Goal: Use online tool/utility: Utilize a website feature to perform a specific function

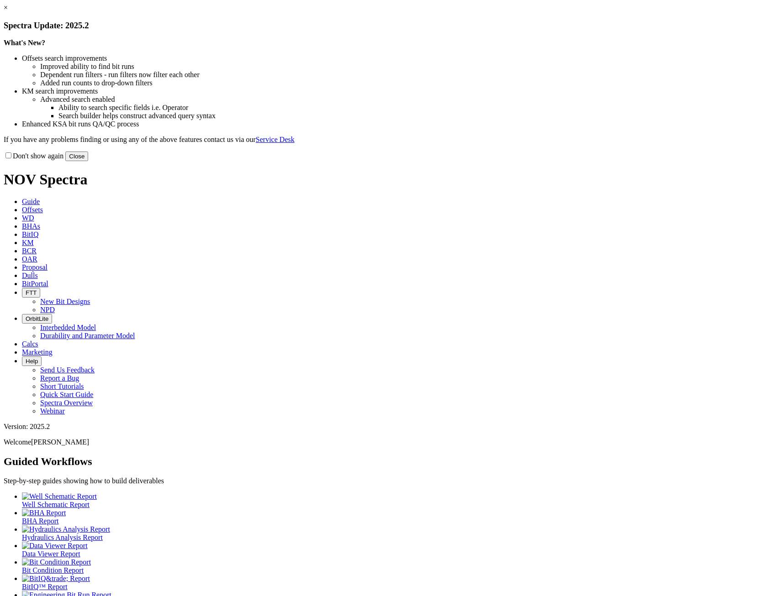
click at [8, 11] on link "×" at bounding box center [6, 8] width 4 height 8
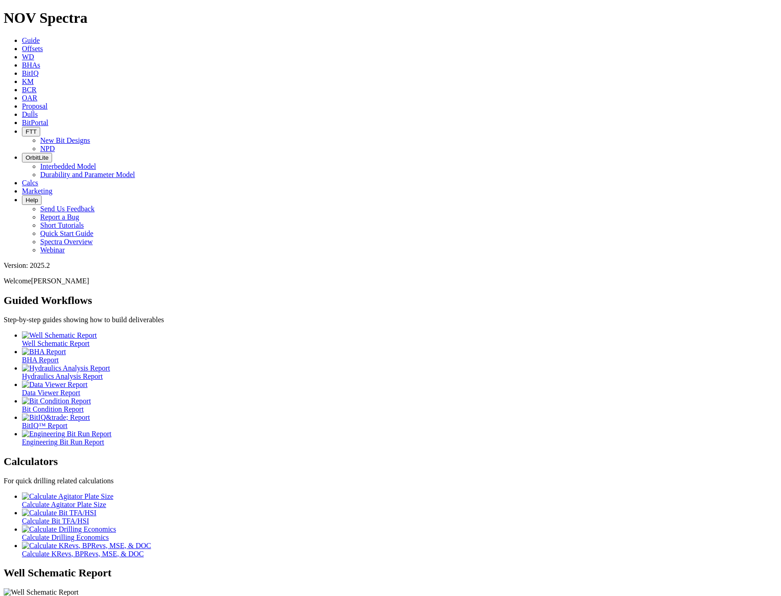
click at [43, 45] on link "Offsets" at bounding box center [32, 49] width 21 height 8
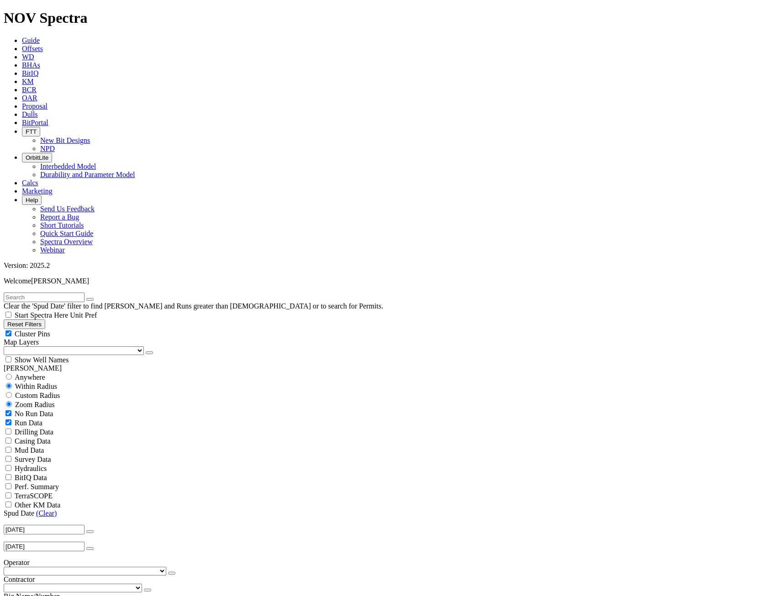
scroll to position [91, 0]
select select "7.875"
checkbox input "false"
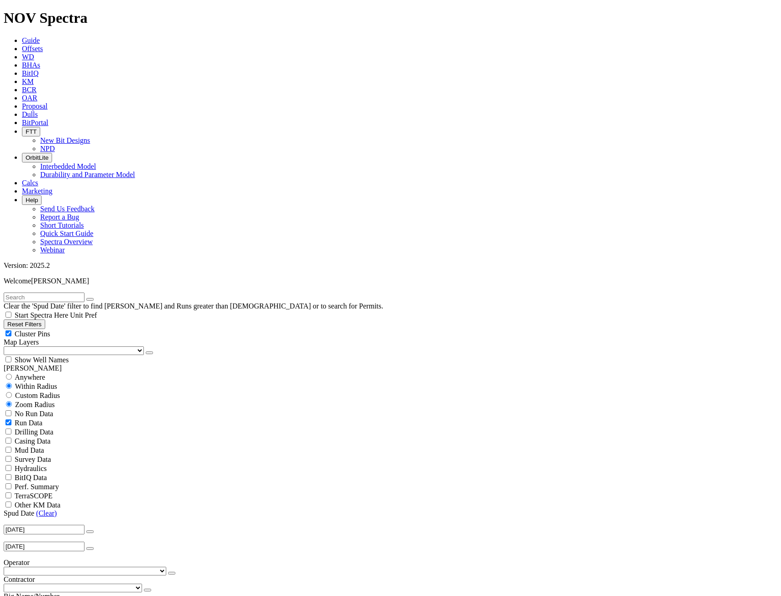
select select "? number:7.875 ?"
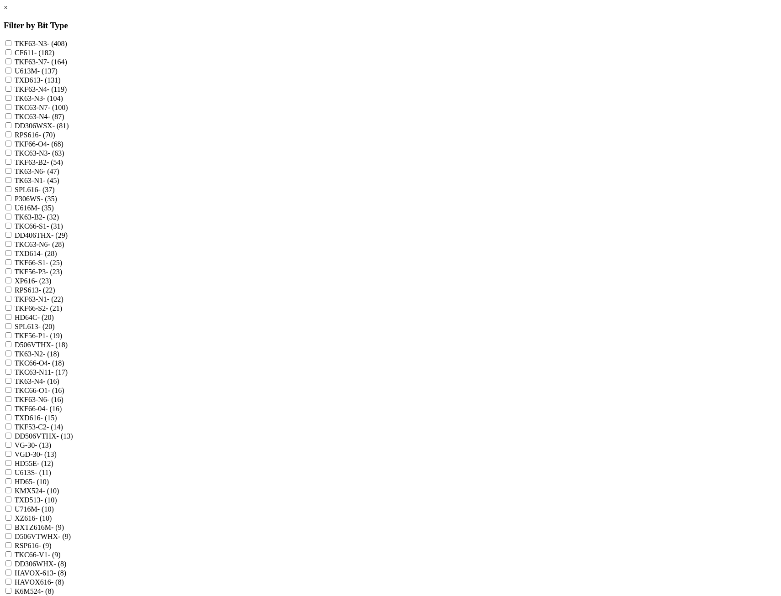
scroll to position [91, 0]
click at [305, 261] on div "× Filter by Bit Type TKF63-N3 - (408) CF611 - (182) TKF63-N7 - (164) U613M - (1…" at bounding box center [390, 483] width 773 height 958
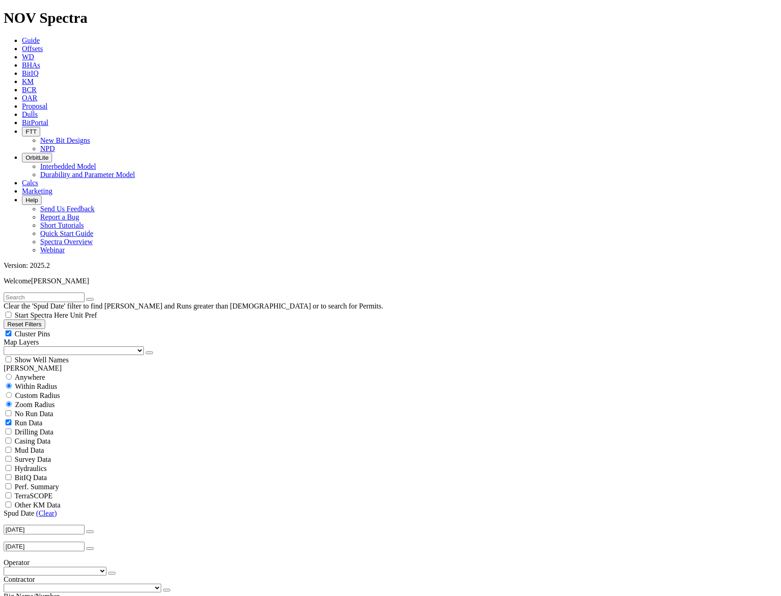
scroll to position [137, 0]
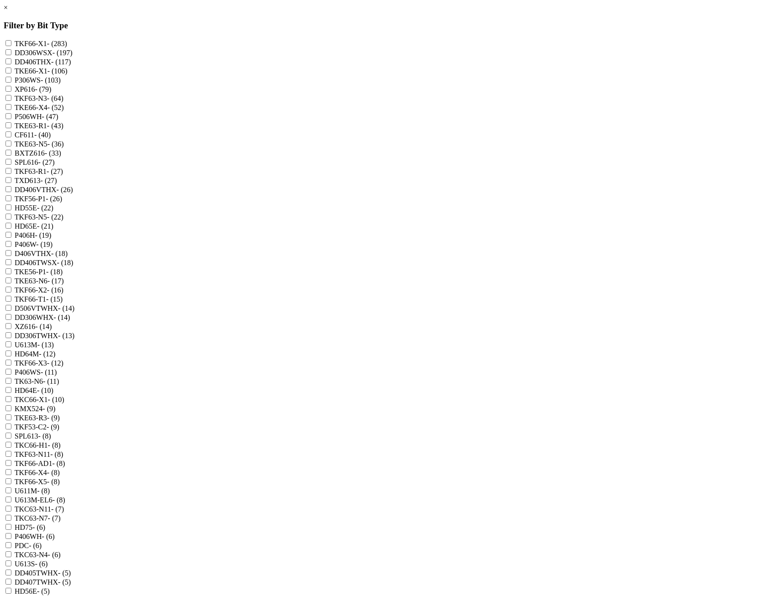
click at [63, 130] on label "TKE63-R1 - (43)" at bounding box center [39, 126] width 49 height 8
click at [11, 128] on input "TKE63-R1 - (43)" at bounding box center [8, 125] width 6 height 6
checkbox input "true"
click at [63, 175] on label "TKF63-R1 - (27)" at bounding box center [39, 172] width 48 height 8
click at [11, 174] on input "TKF63-R1 - (27)" at bounding box center [8, 171] width 6 height 6
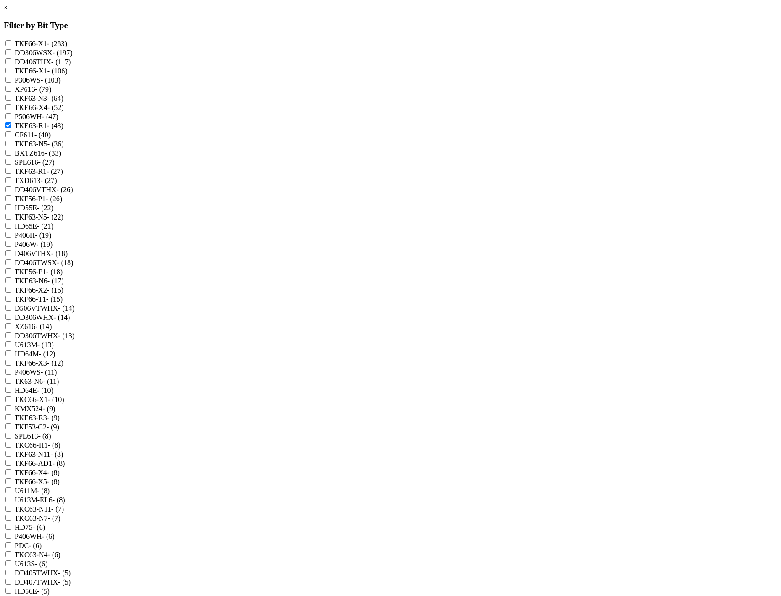
checkbox input "true"
click at [60, 414] on label "TKE63-R3 - (9)" at bounding box center [37, 418] width 45 height 8
click at [11, 415] on input "TKE63-R3 - (9)" at bounding box center [8, 418] width 6 height 6
checkbox input "true"
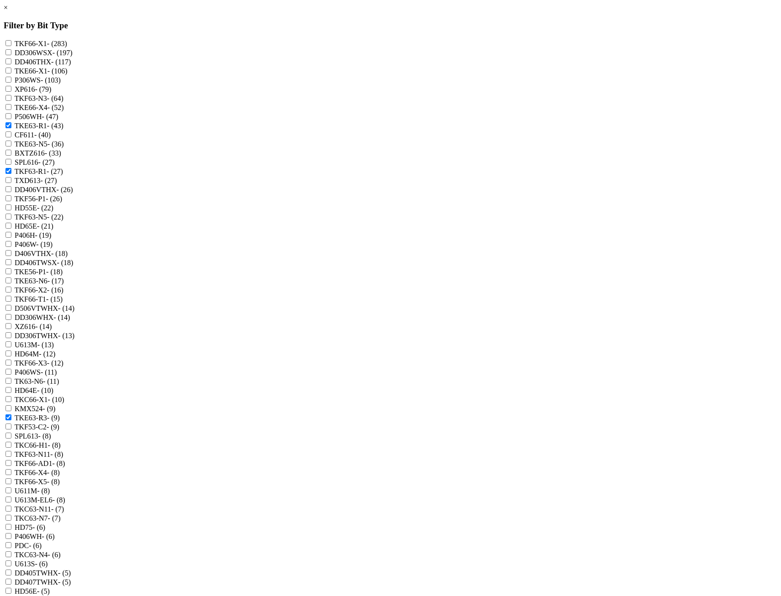
scroll to position [320, 0]
checkbox input "true"
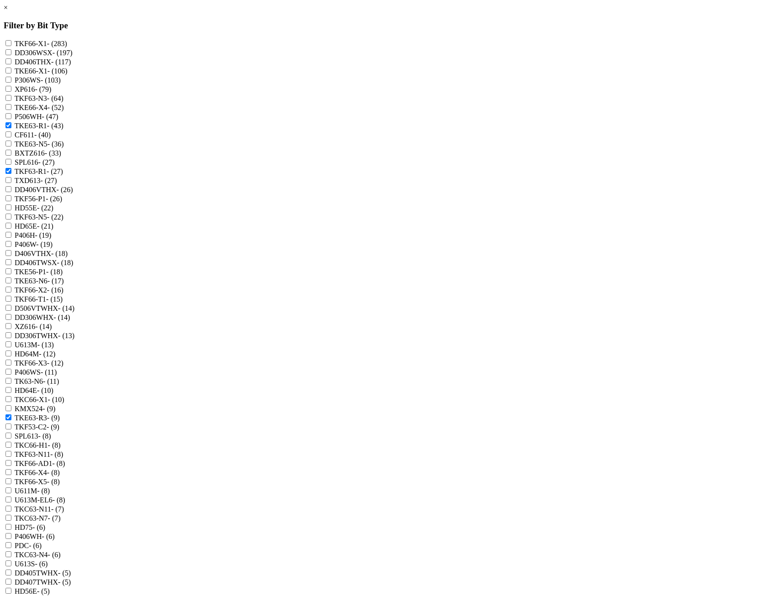
checkbox input "true"
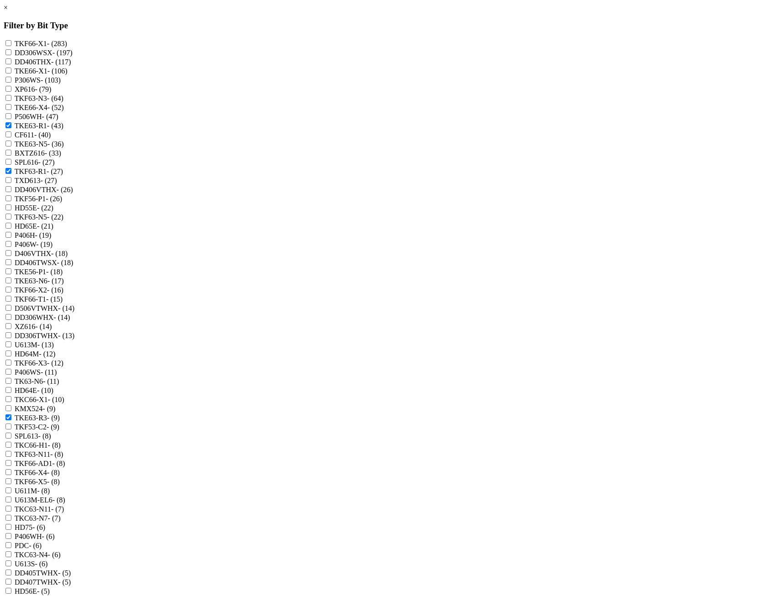
checkbox input "true"
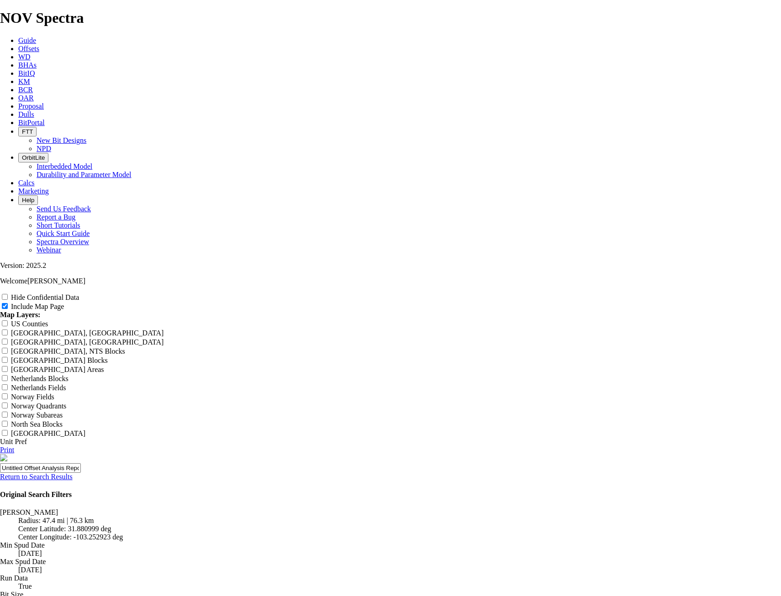
scroll to position [137, 0]
click at [8, 294] on input "Hide Confidential Data" at bounding box center [5, 297] width 6 height 6
checkbox input "true"
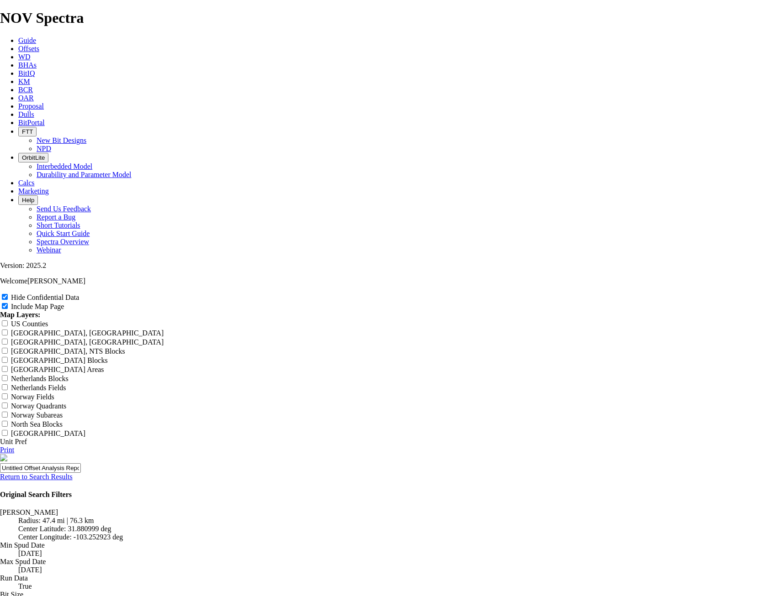
type input "7"
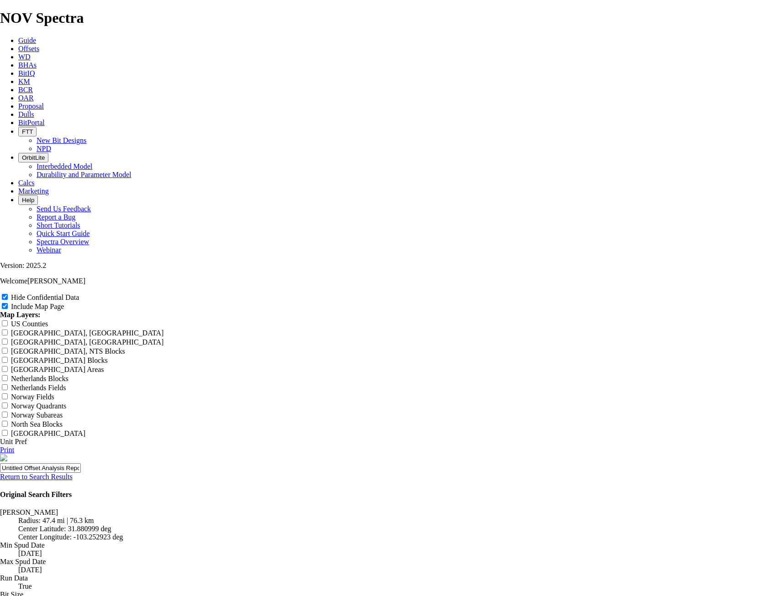
type input "7"
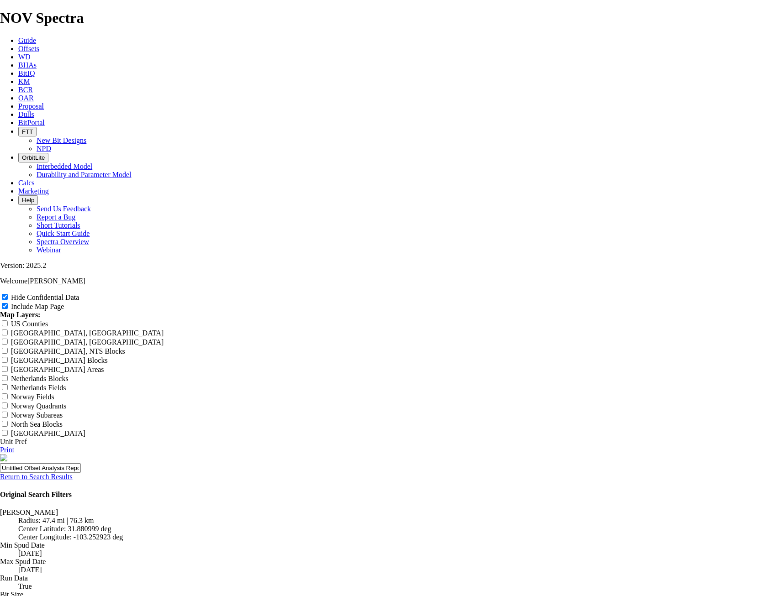
type input "7"
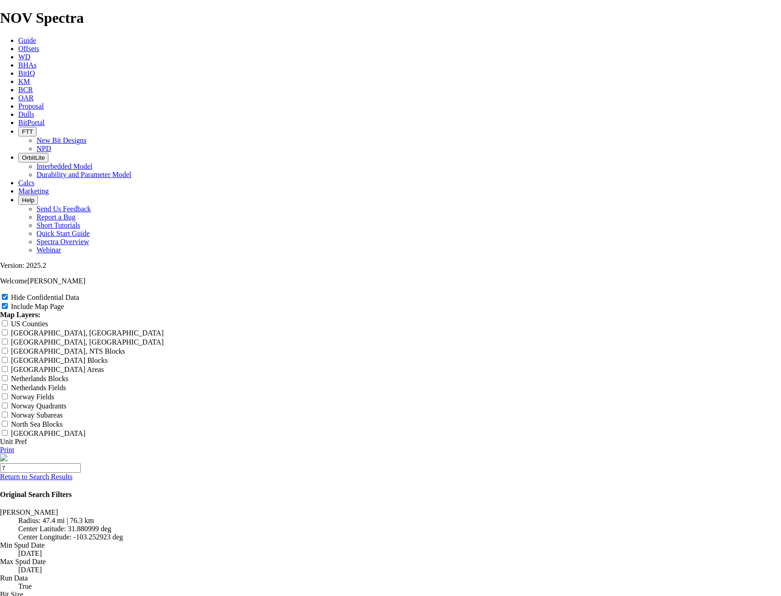
type input "7."
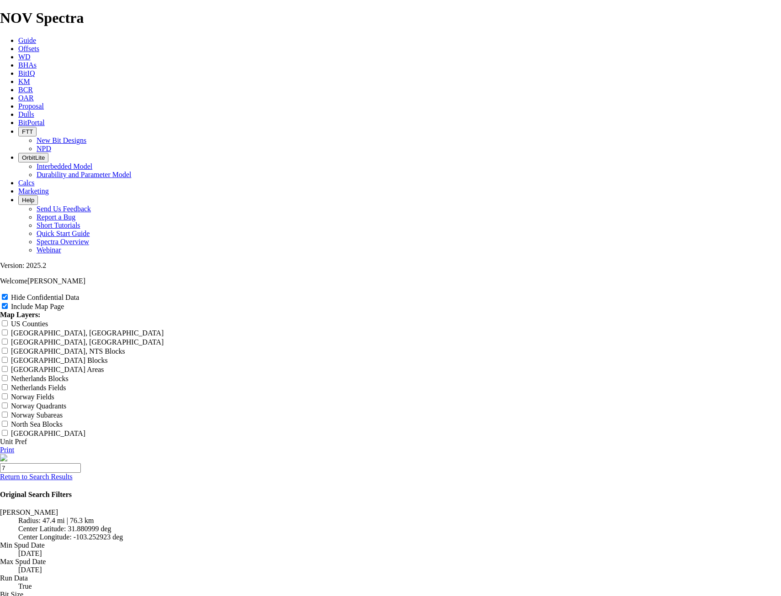
type input "7."
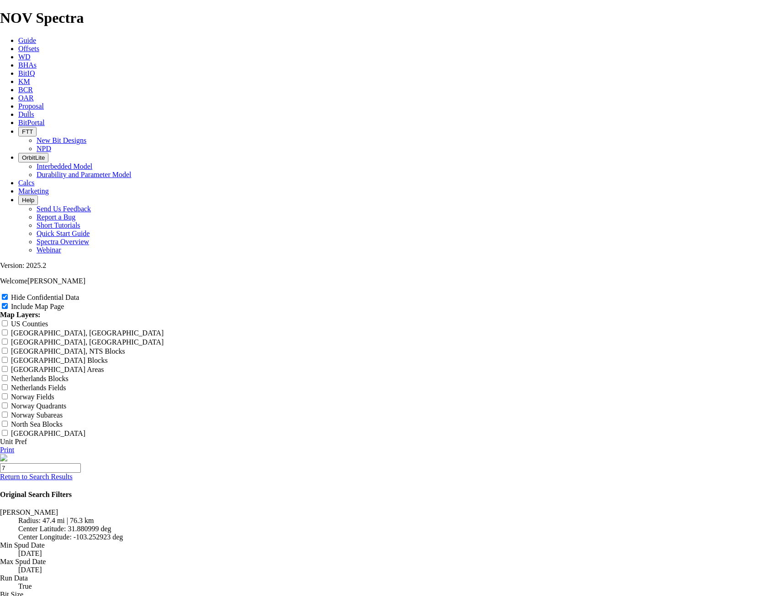
type input "7."
type input "7.8"
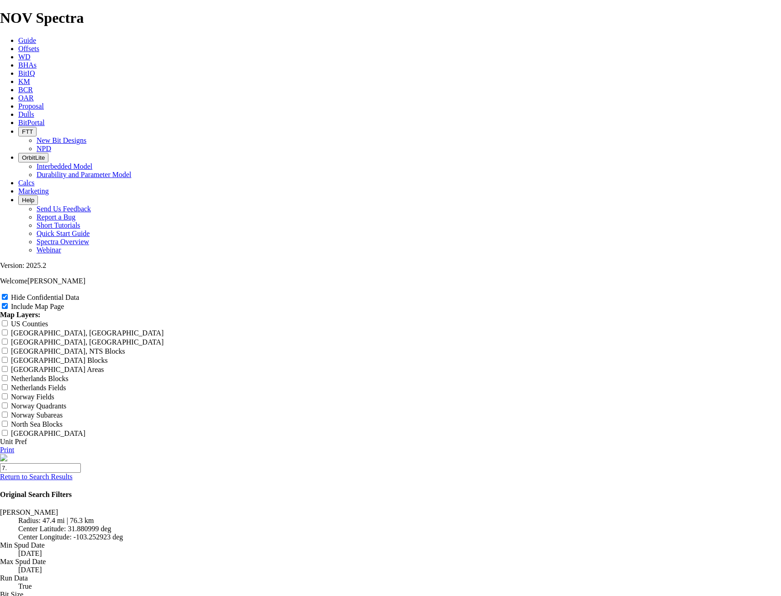
type input "7.8"
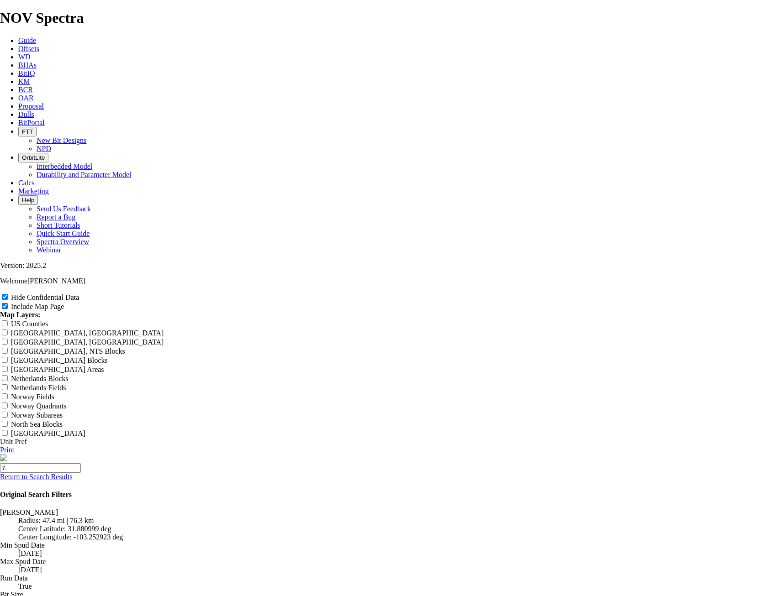
type input "7.8"
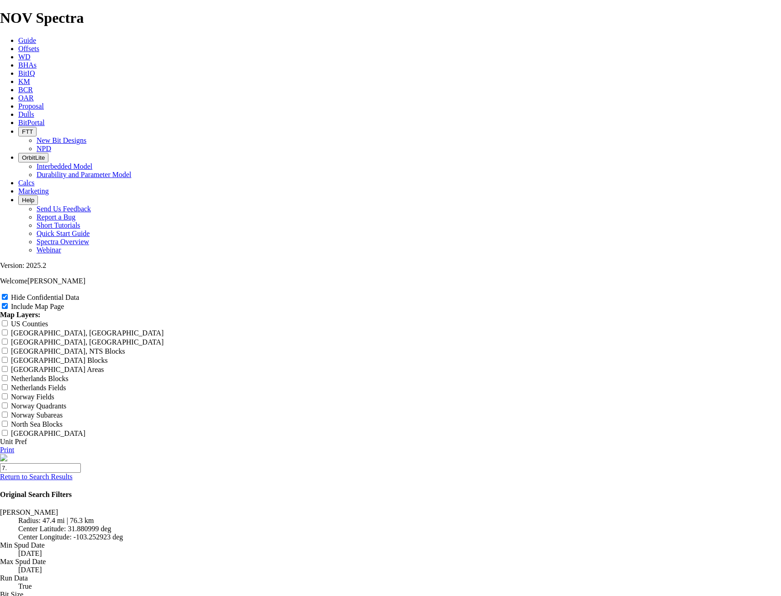
type input "7.8"
type input "7.87"
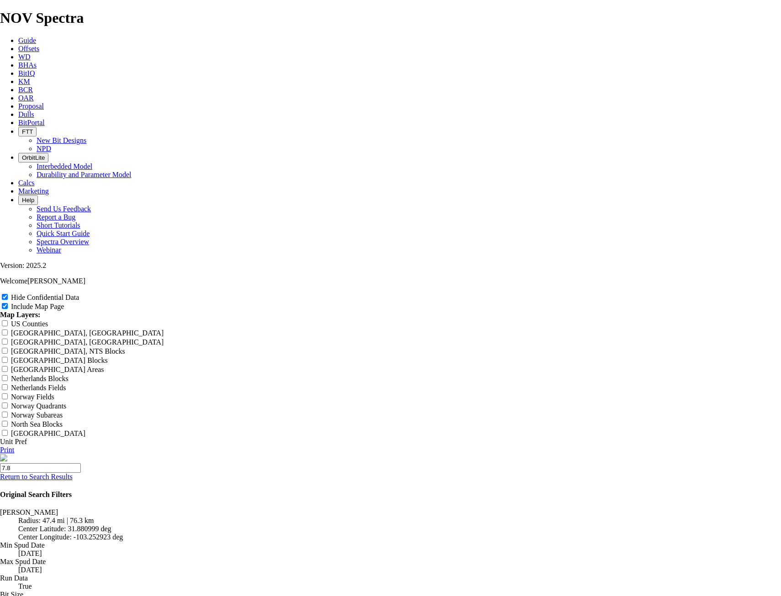
type input "7.87"
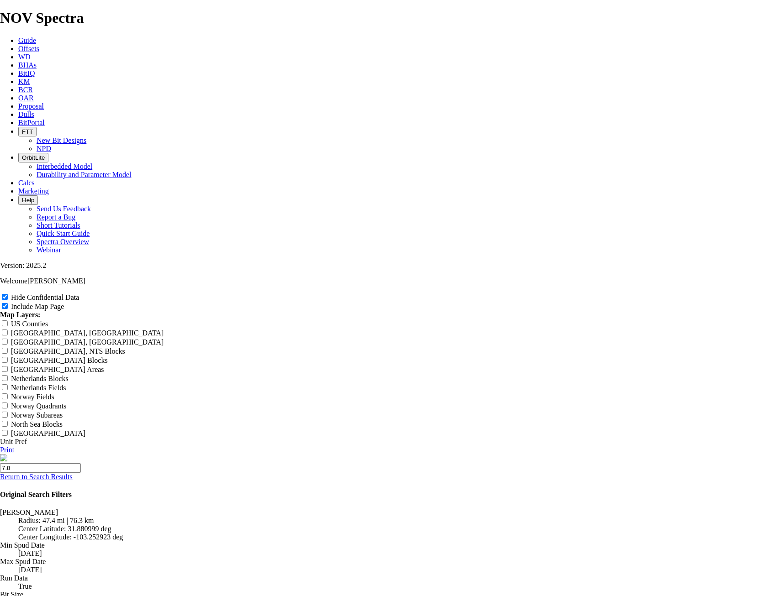
type input "7.87"
type input "7.875"
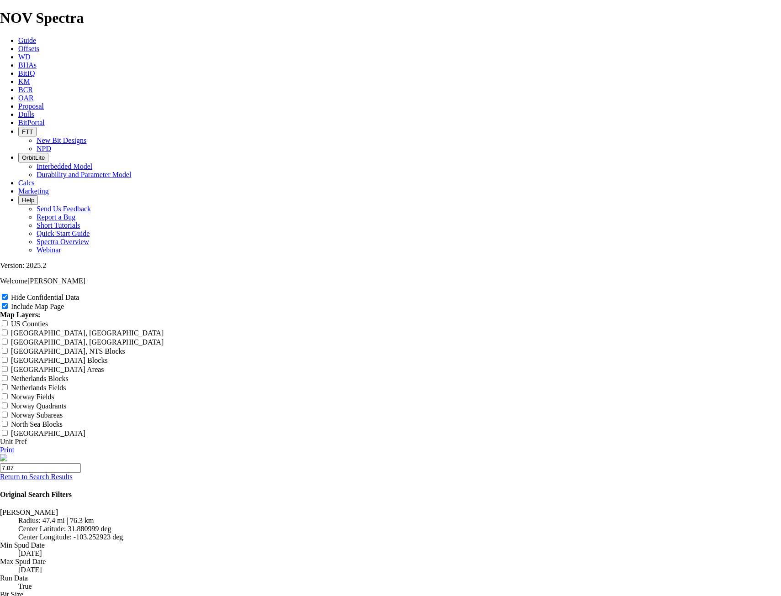
type input "7.875"
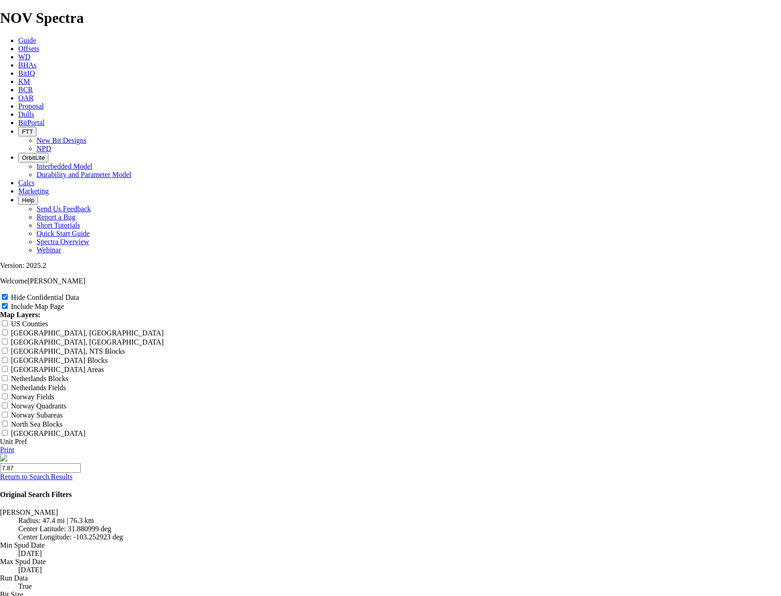
type input "7.875"
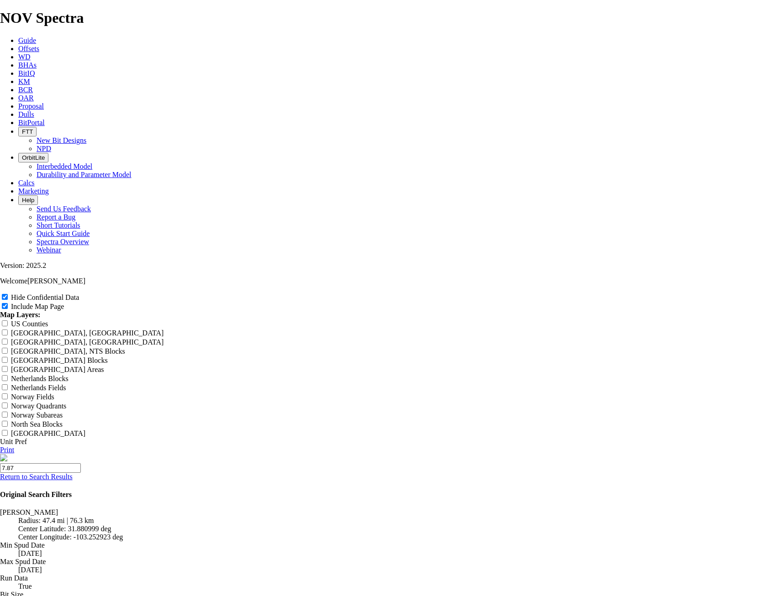
type input "7.875"
type input "7.875 R"
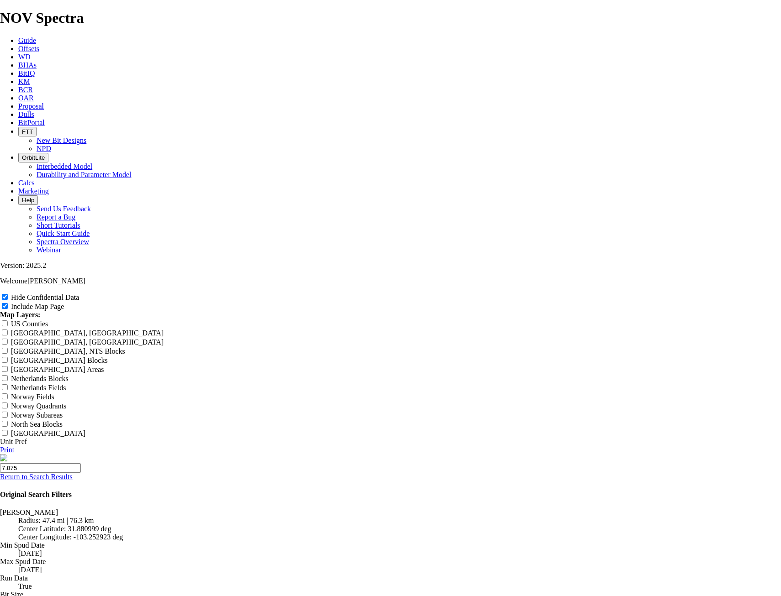
type input "7.875 R"
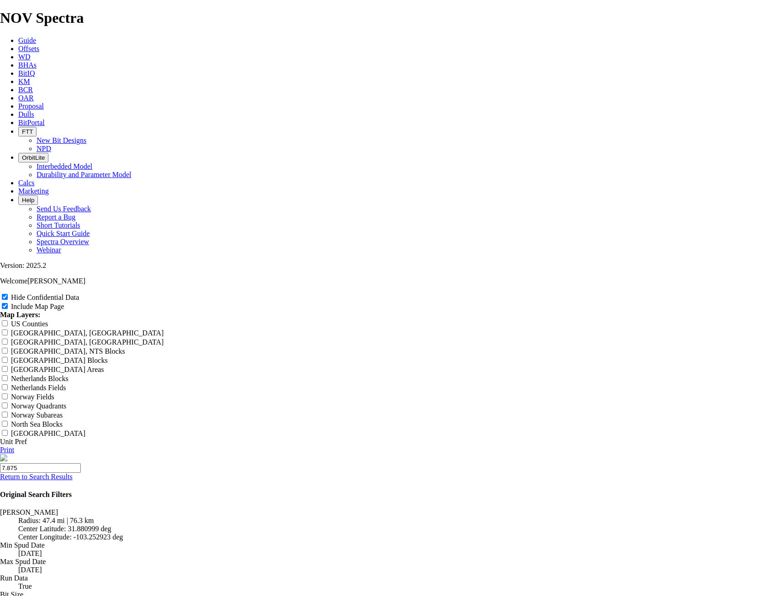
type input "7.875 R"
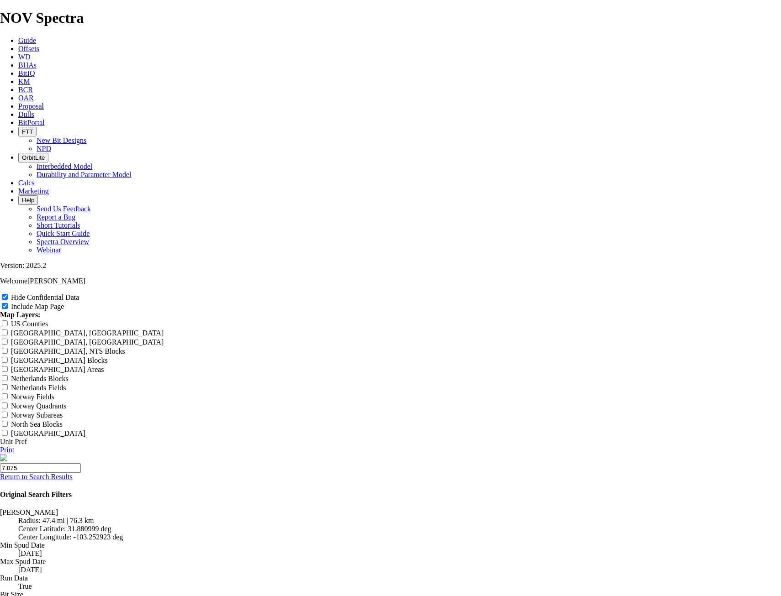
type input "7.875 R"
type input "7.875 R1"
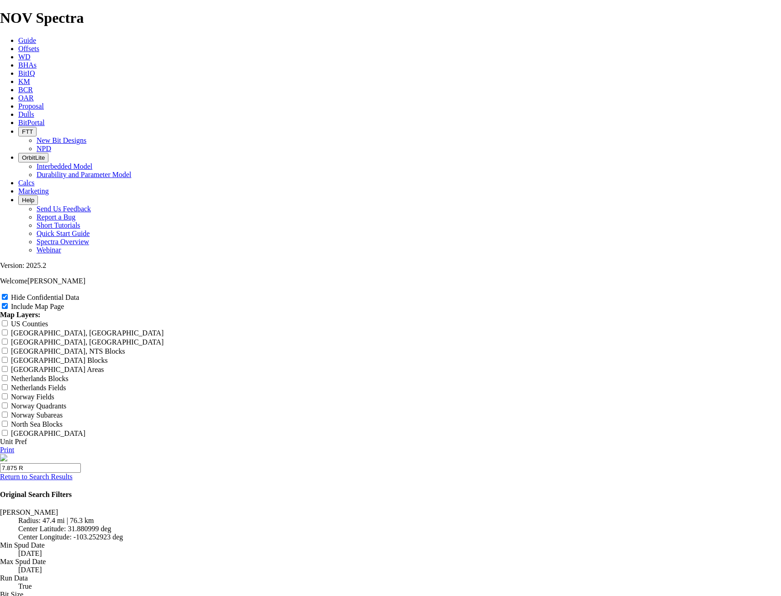
type input "7.875 R1"
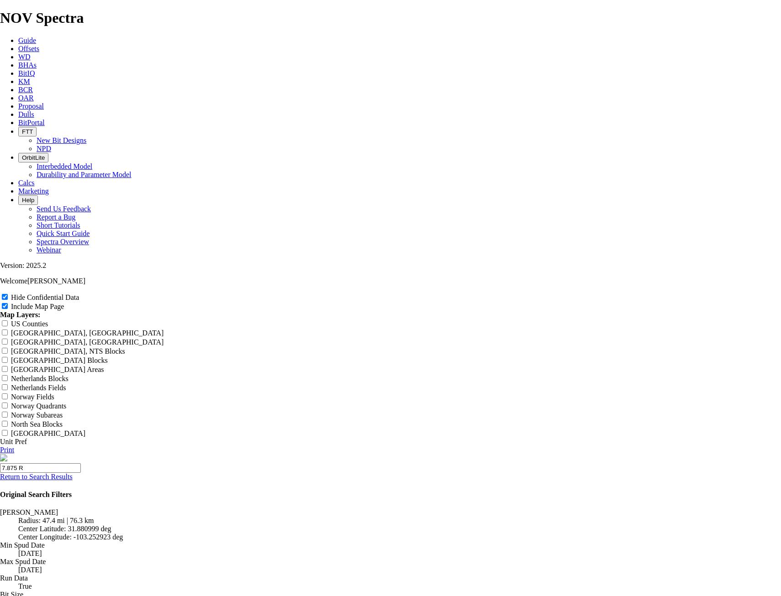
type input "7.875 R1"
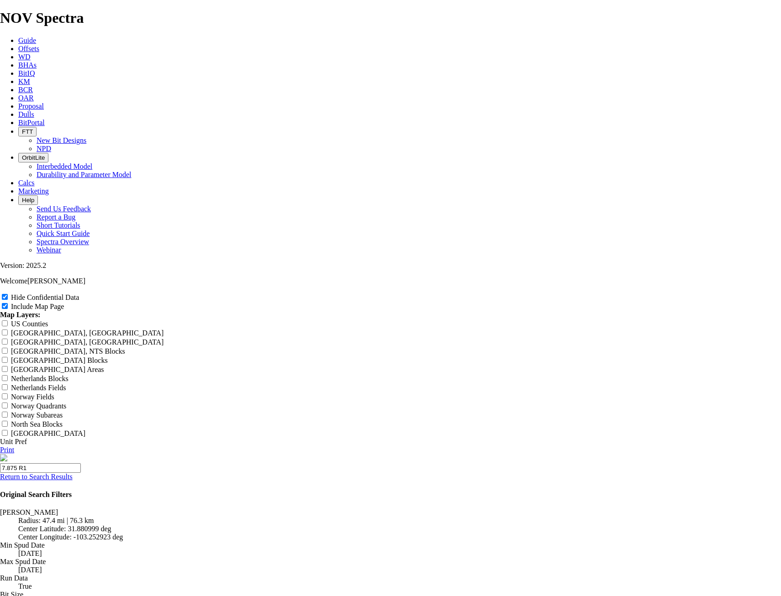
type input "7.875 R1 D"
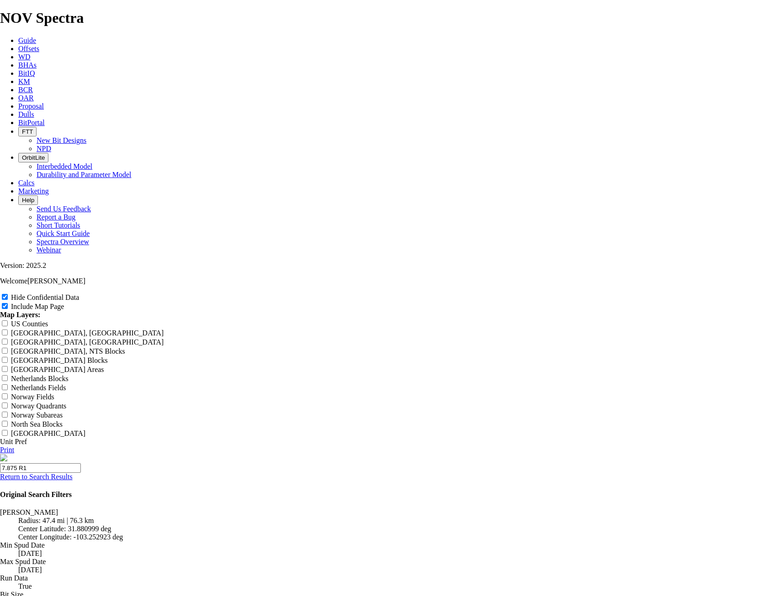
type input "7.875 R1 D"
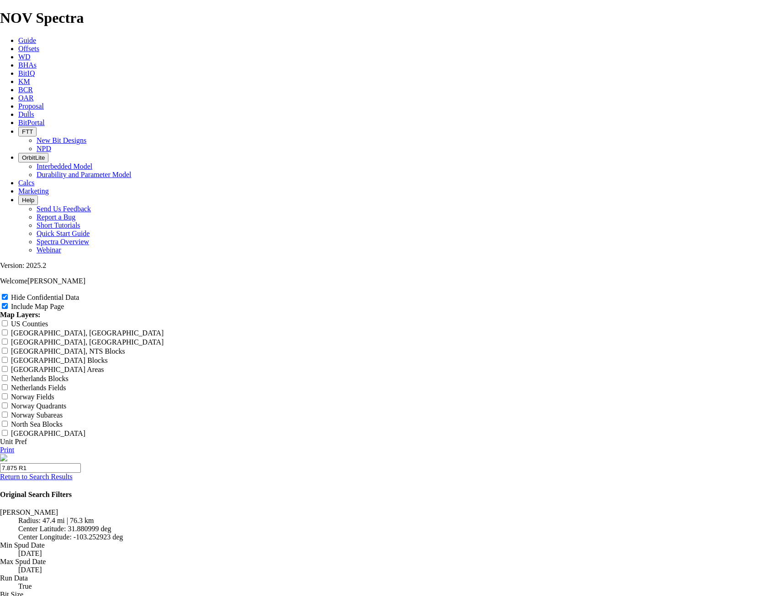
type input "7.875 R1 D"
type input "7.875 R1 Da"
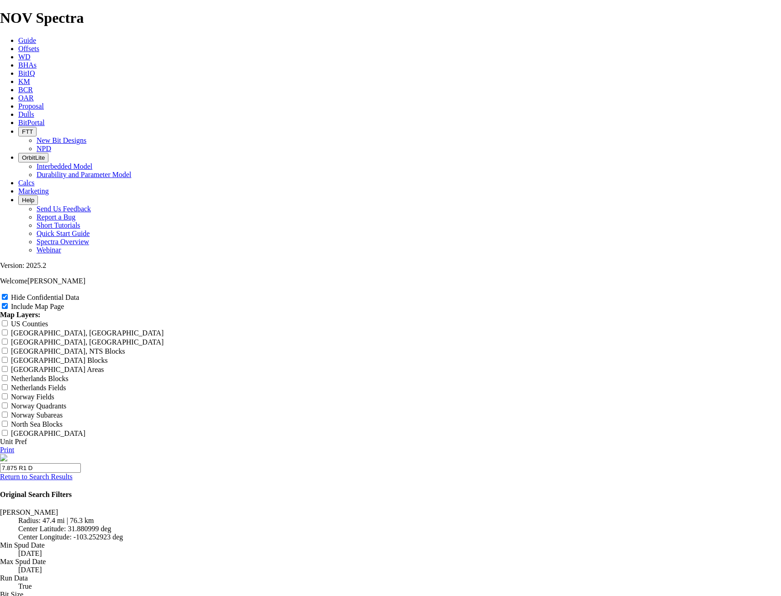
type input "7.875 R1 Da"
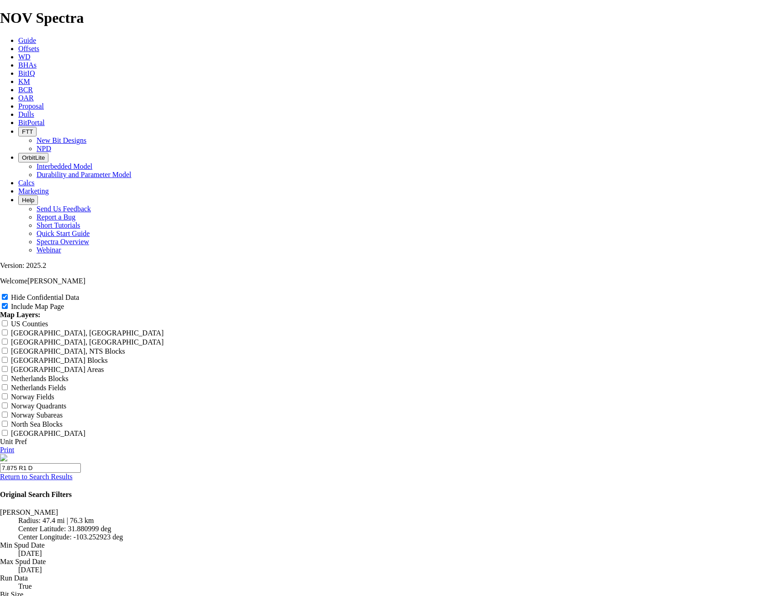
type input "7.875 R1 Da"
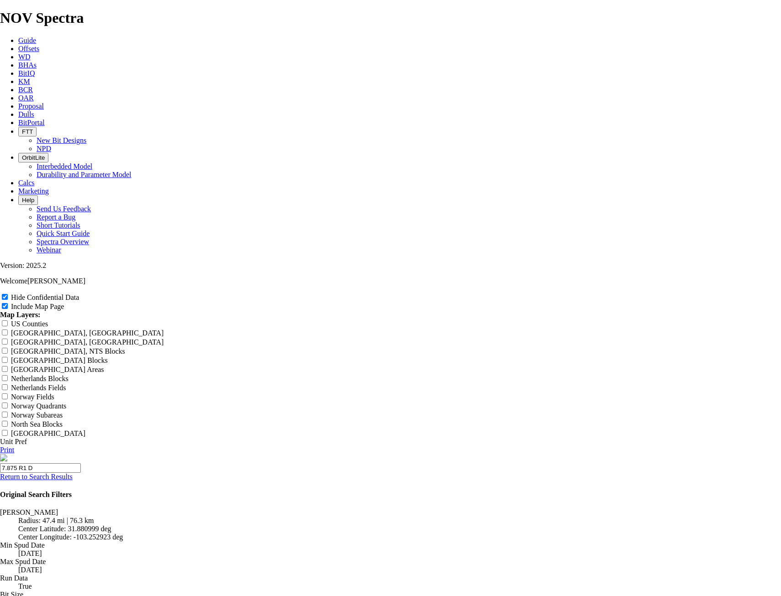
type input "7.875 R1 Da"
type input "7.875 R1 Dat"
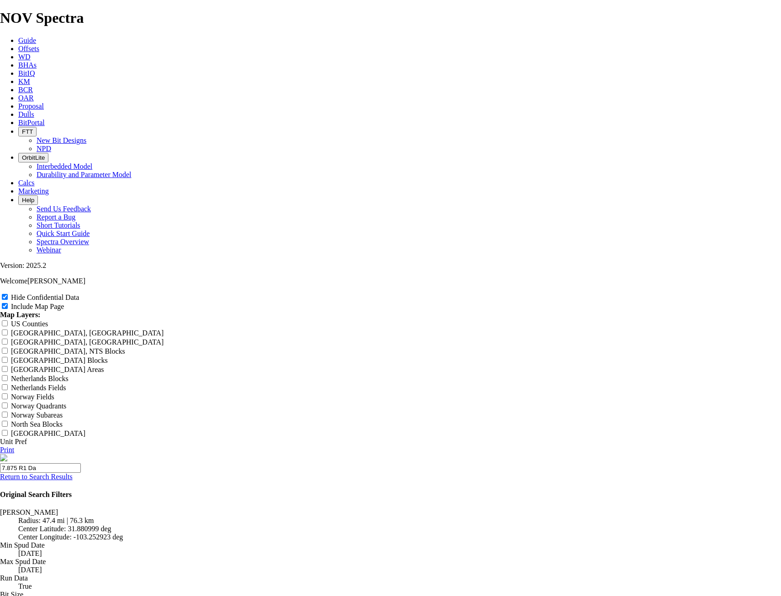
type input "7.875 R1 Dat"
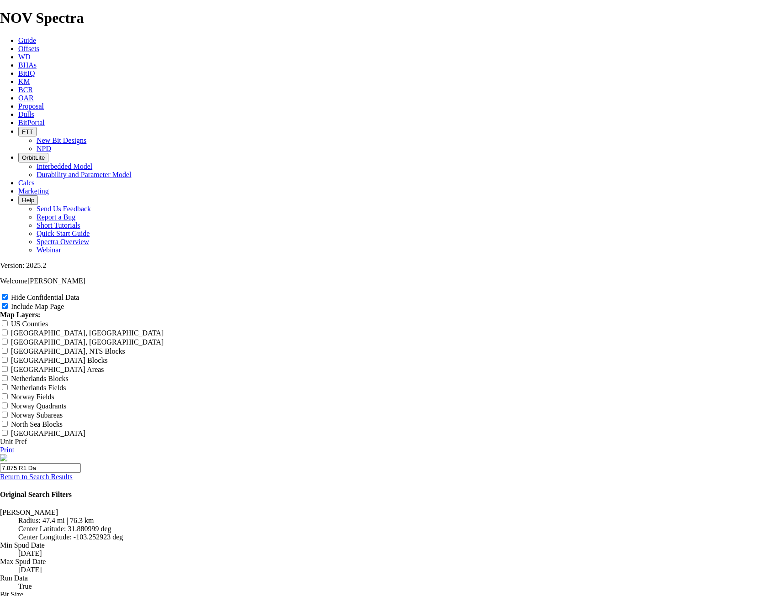
type input "7.875 R1 Dat"
type input "7.875 R1 Data"
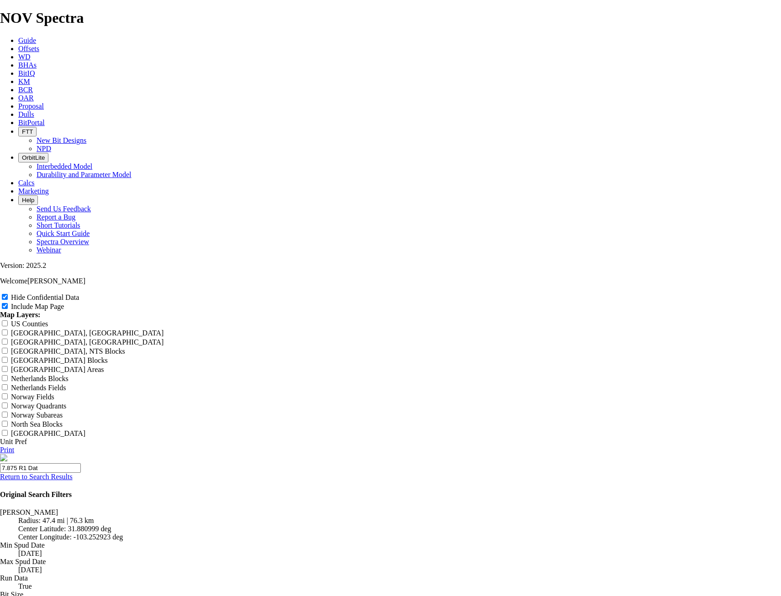
type input "7.875 R1 Data"
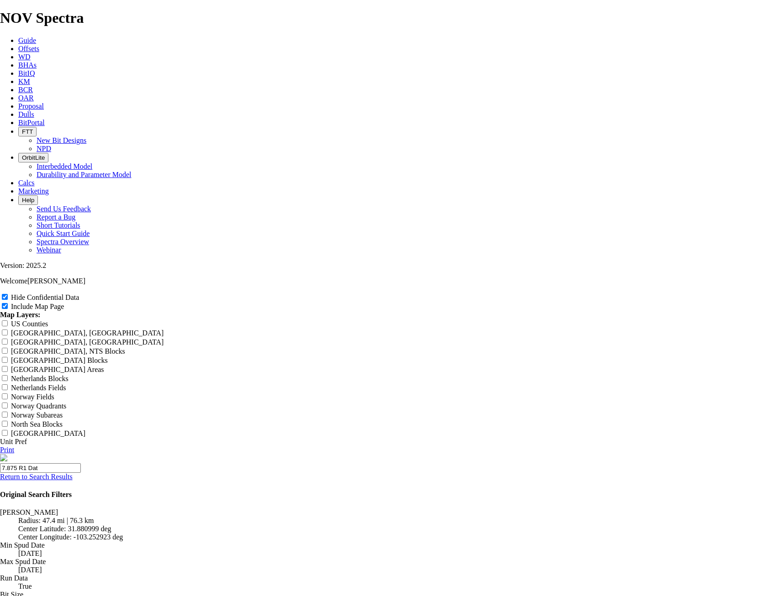
type input "7.875 R1 Data"
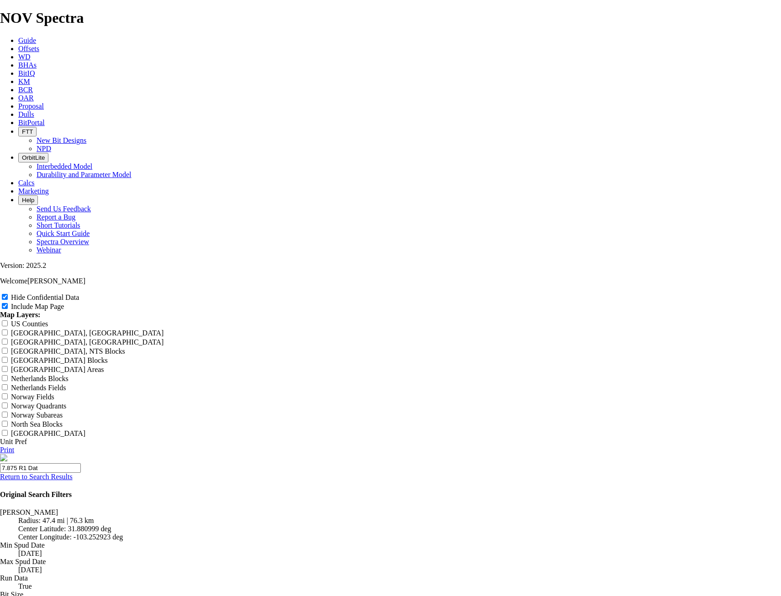
type input "7.875 R1 Data"
drag, startPoint x: 753, startPoint y: 294, endPoint x: 78, endPoint y: 543, distance: 720.0
click at [14, 446] on link "Print" at bounding box center [7, 450] width 14 height 8
